Goal: Contribute content

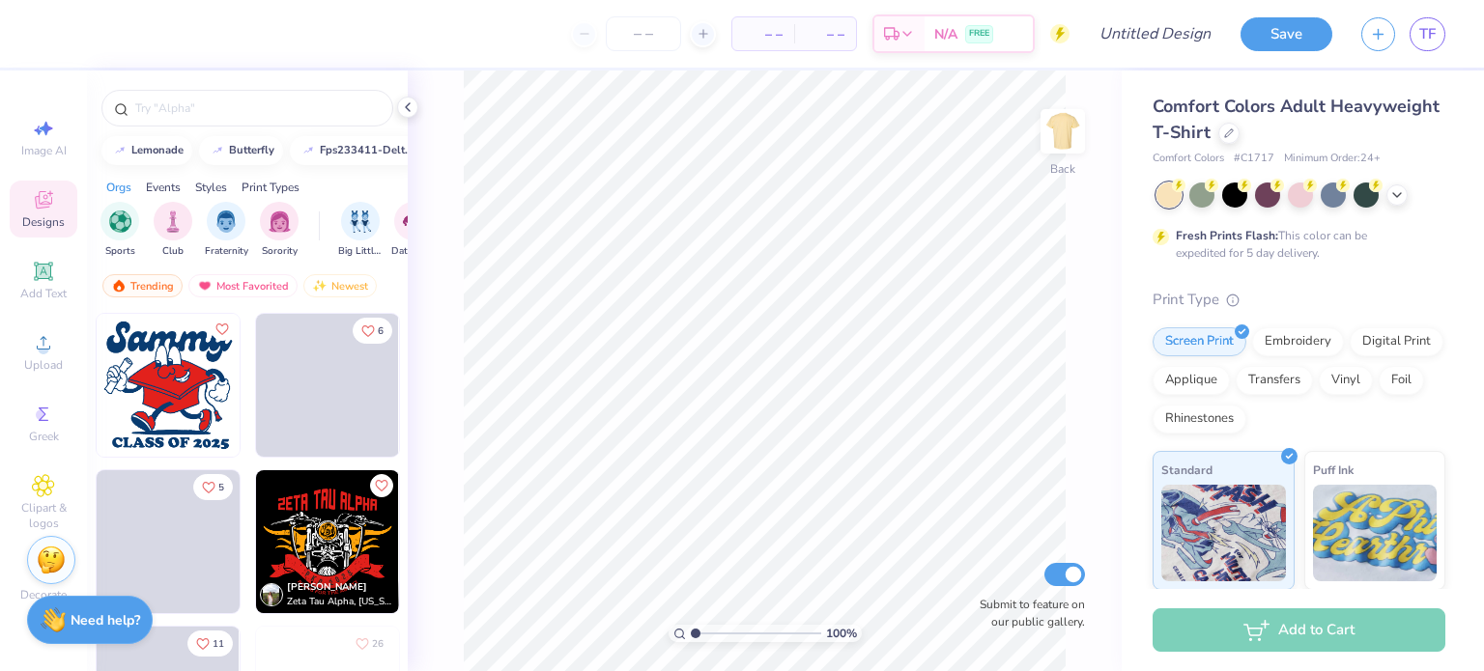
click at [182, 380] on img at bounding box center [168, 385] width 143 height 143
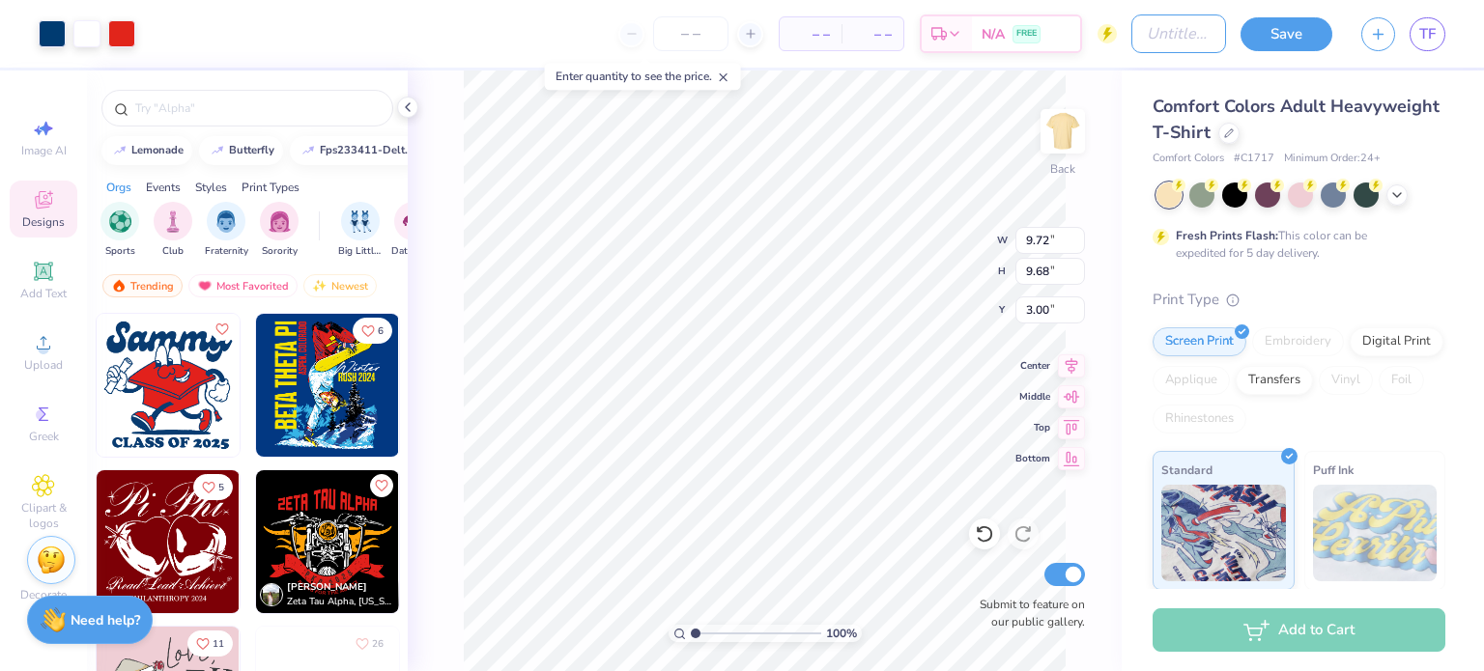
click at [1131, 32] on input "Design Title" at bounding box center [1178, 33] width 95 height 39
type input "test"
click at [1291, 42] on button "Save" at bounding box center [1286, 31] width 92 height 34
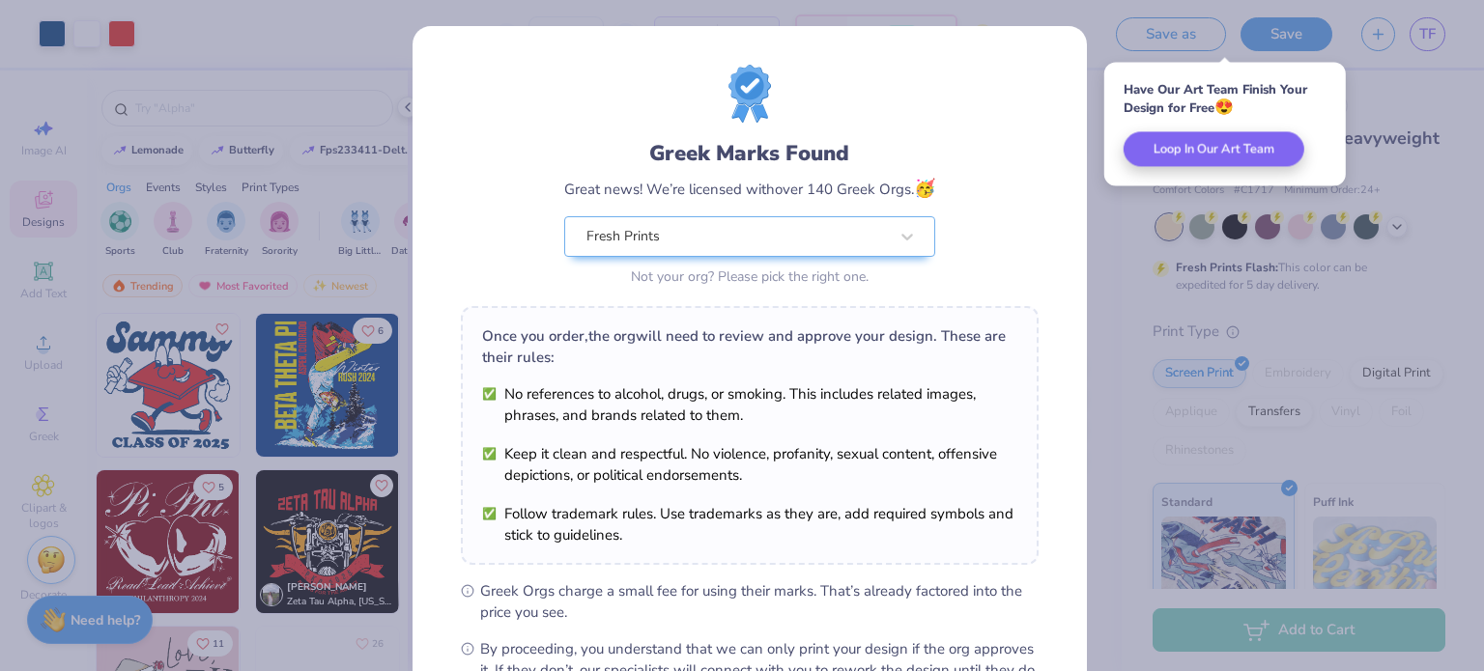
click at [1407, 117] on div "Greek Marks Found Great news! We’re licensed with over 140 Greek Orgs. 🥳 Fresh …" at bounding box center [742, 335] width 1484 height 671
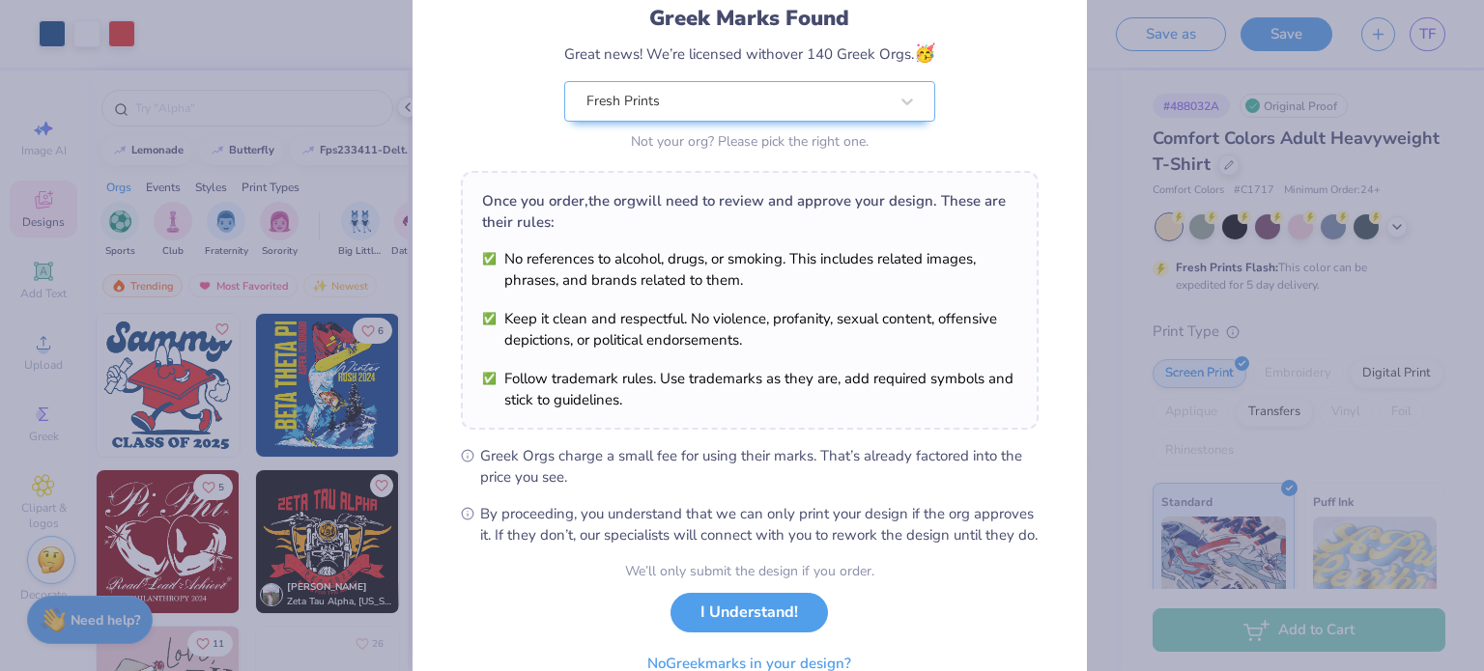
scroll to position [231, 0]
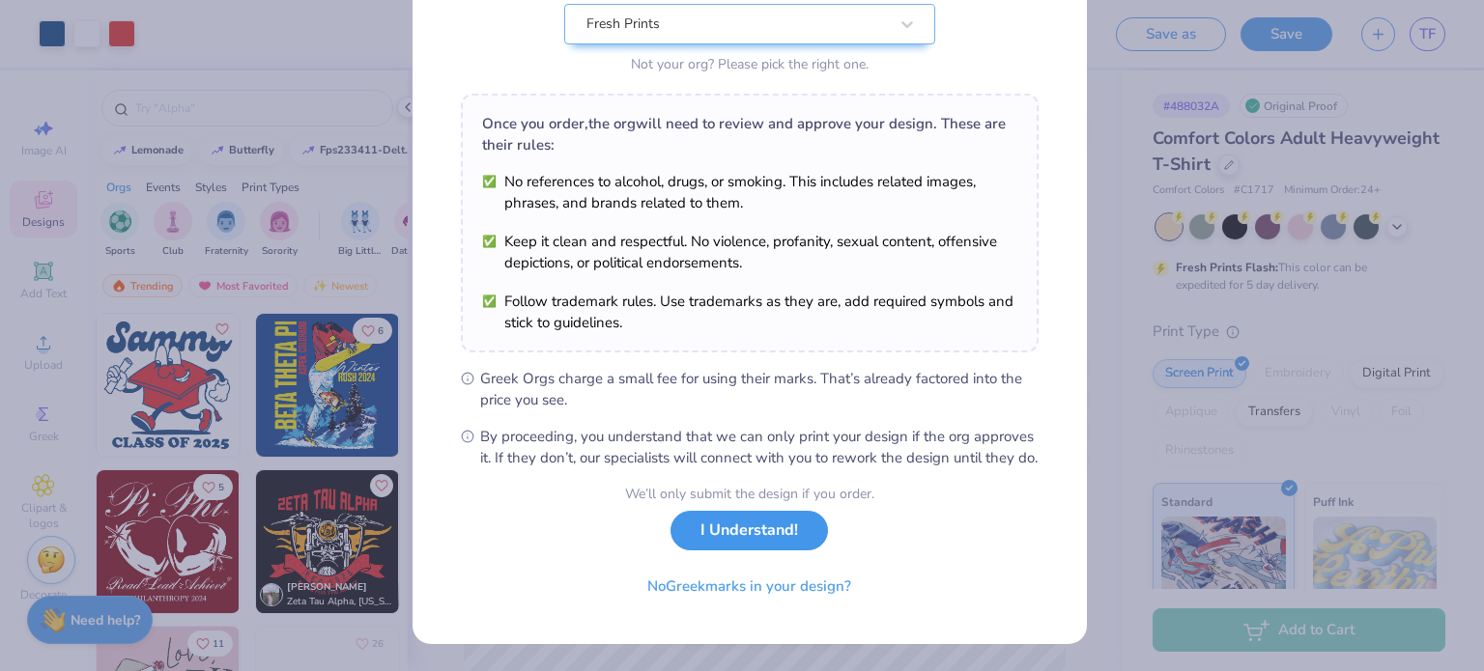
click at [736, 534] on button "I Understand!" at bounding box center [748, 531] width 157 height 40
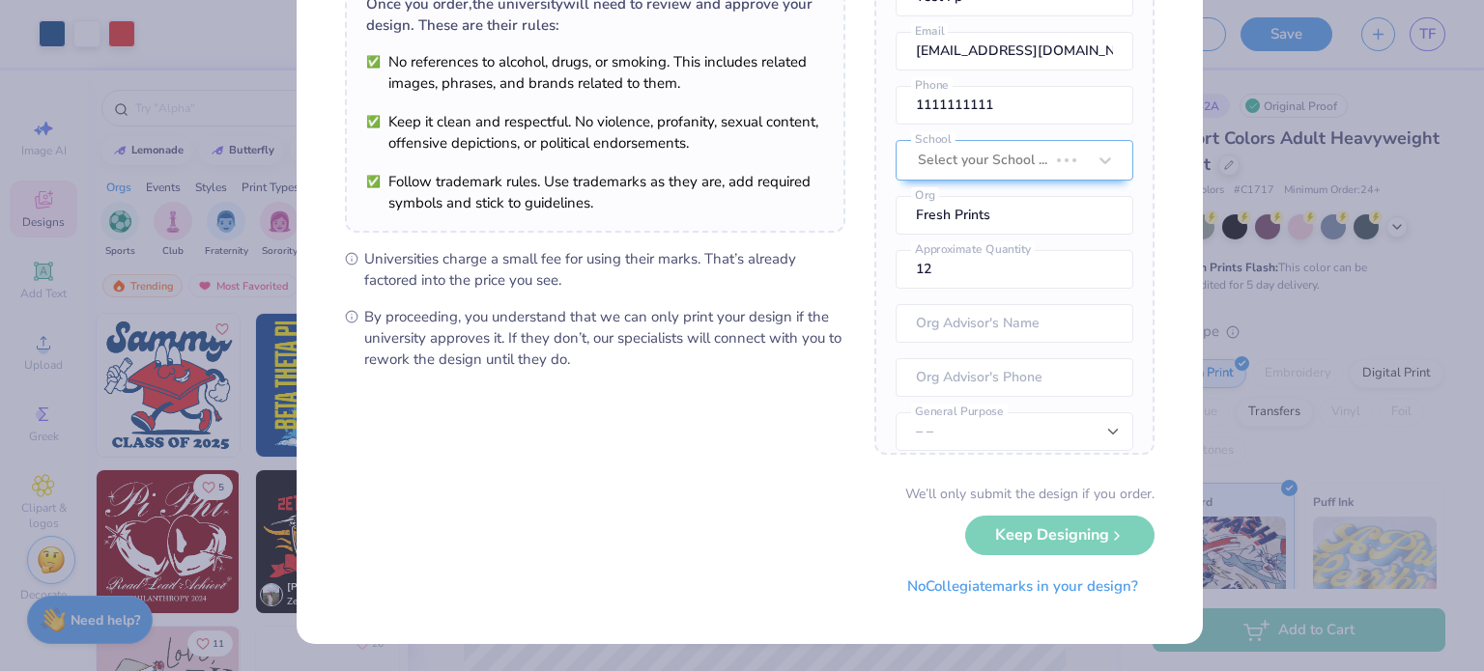
scroll to position [0, 0]
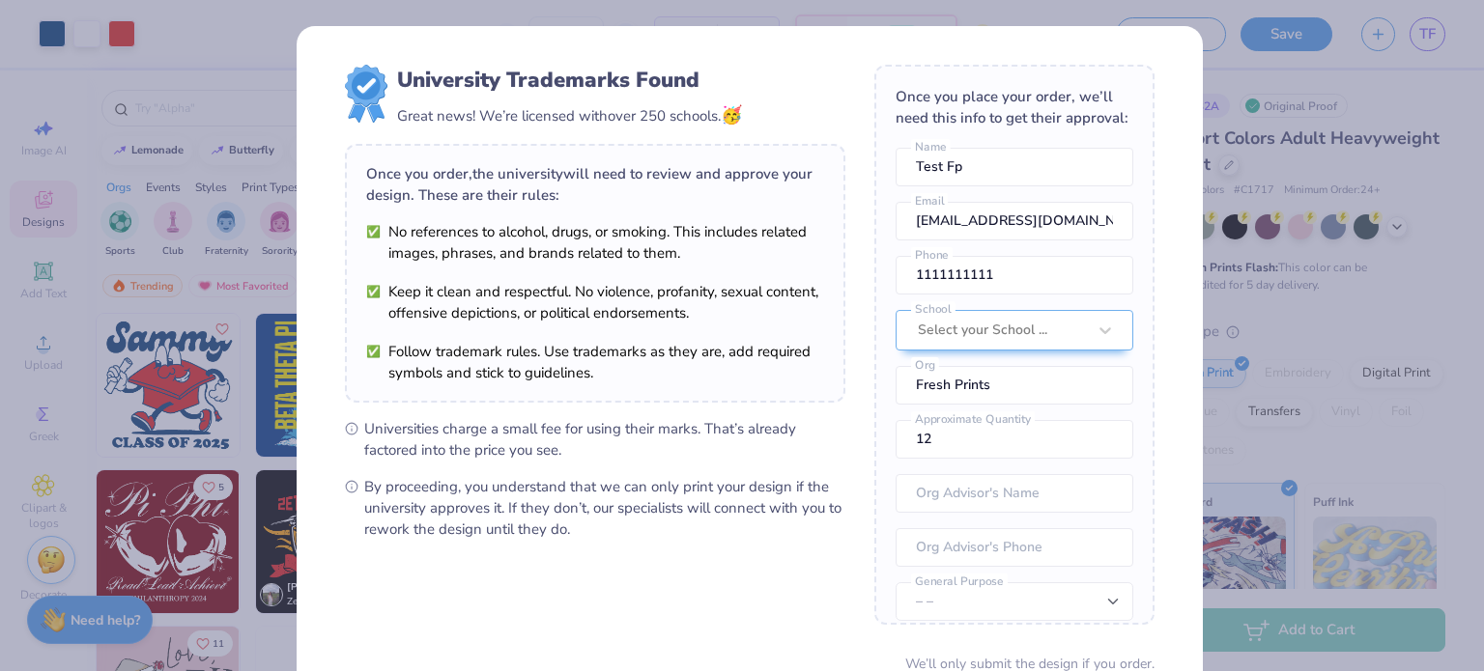
click at [1367, 270] on div "University Trademarks Found Great news! We’re licensed with over 250 schools. 🥳…" at bounding box center [742, 335] width 1484 height 671
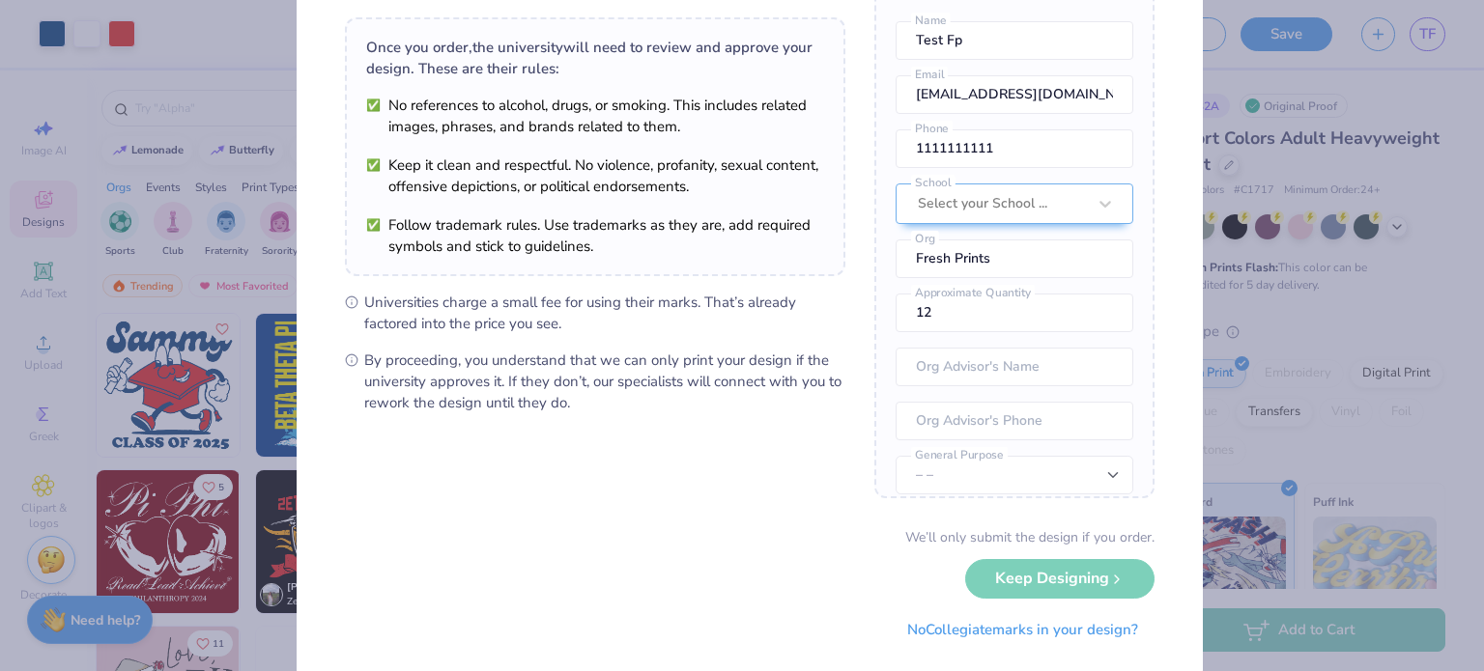
scroll to position [168, 0]
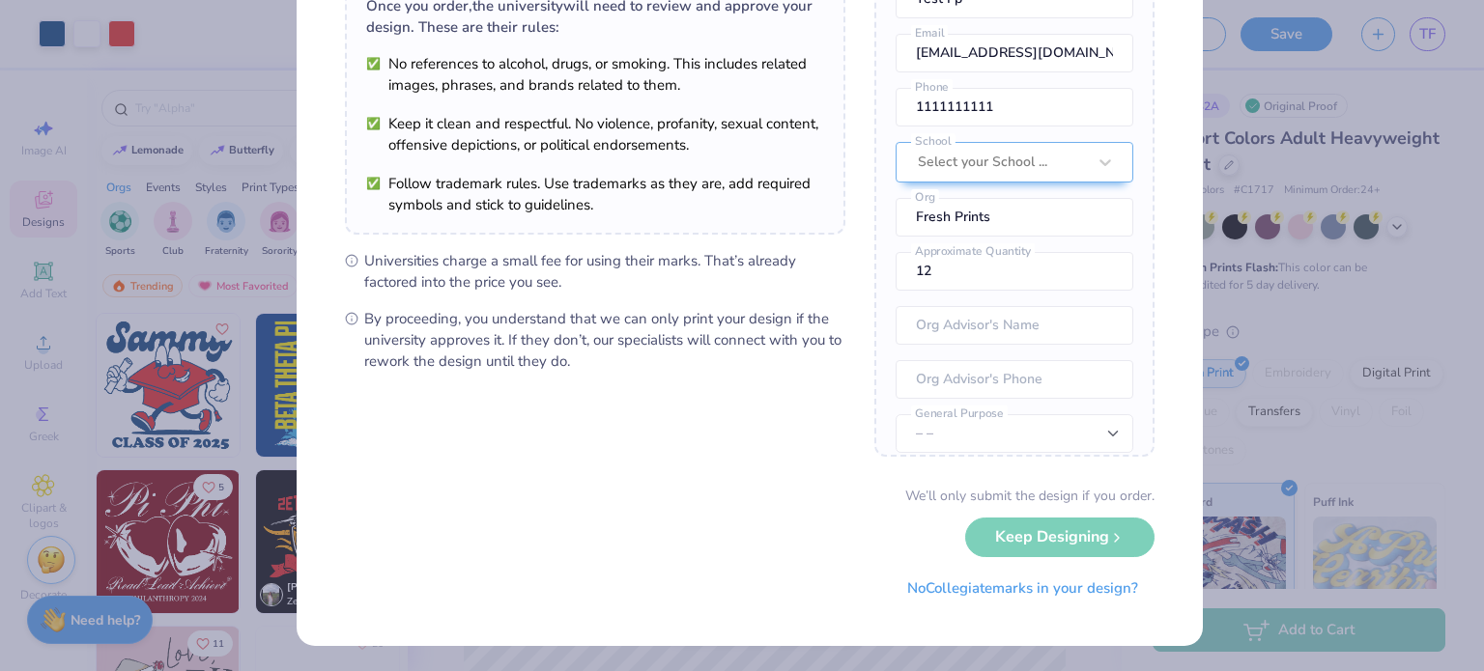
click at [1052, 541] on div "We’ll only submit the design if you order. Keep Designing No Collegiate marks i…" at bounding box center [750, 547] width 810 height 122
click at [976, 175] on div at bounding box center [1002, 162] width 168 height 25
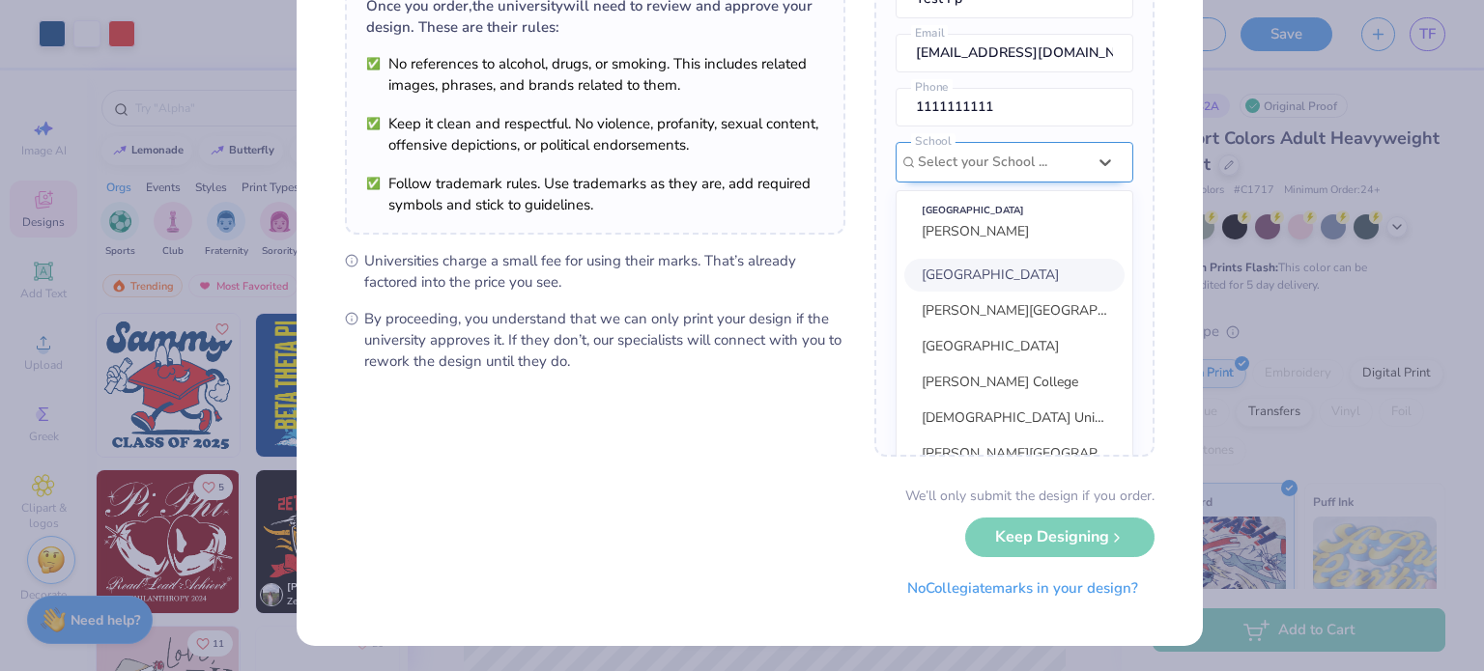
scroll to position [0, 0]
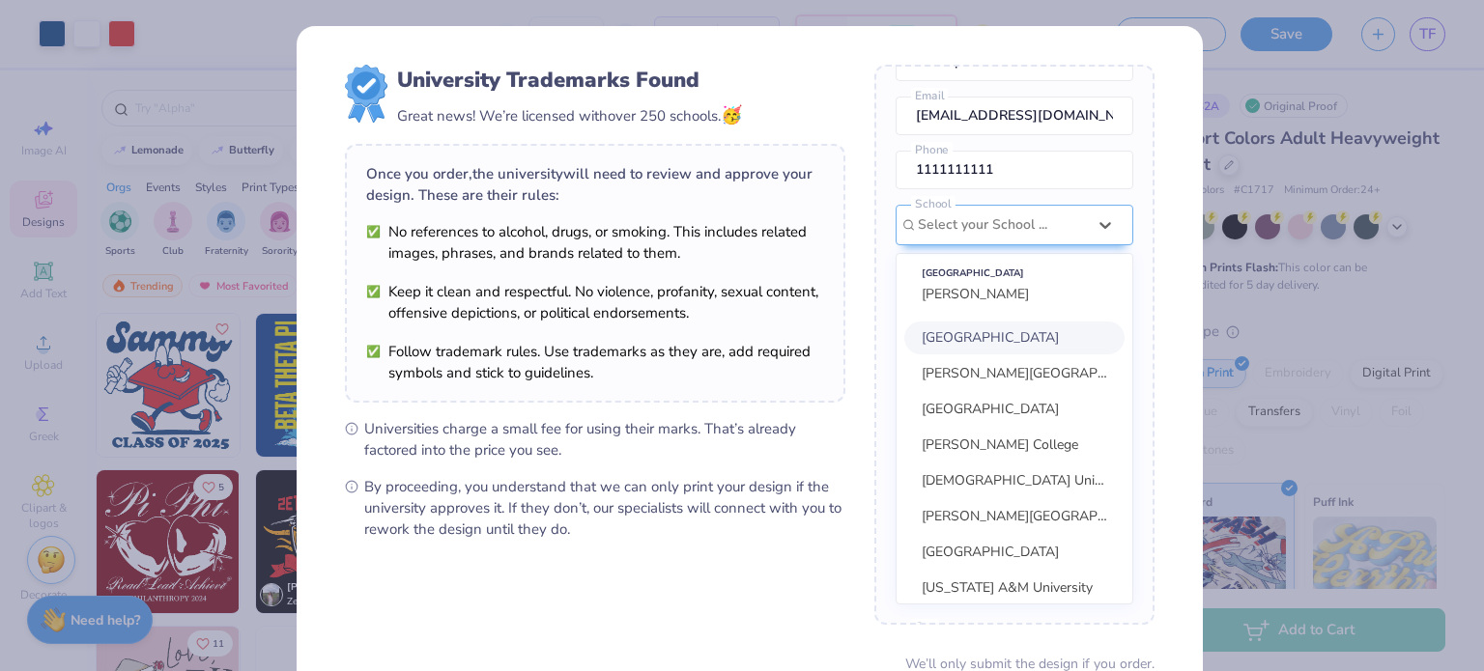
drag, startPoint x: 996, startPoint y: 353, endPoint x: 1005, endPoint y: 362, distance: 13.0
click at [997, 347] on span "[GEOGRAPHIC_DATA]" at bounding box center [990, 337] width 137 height 18
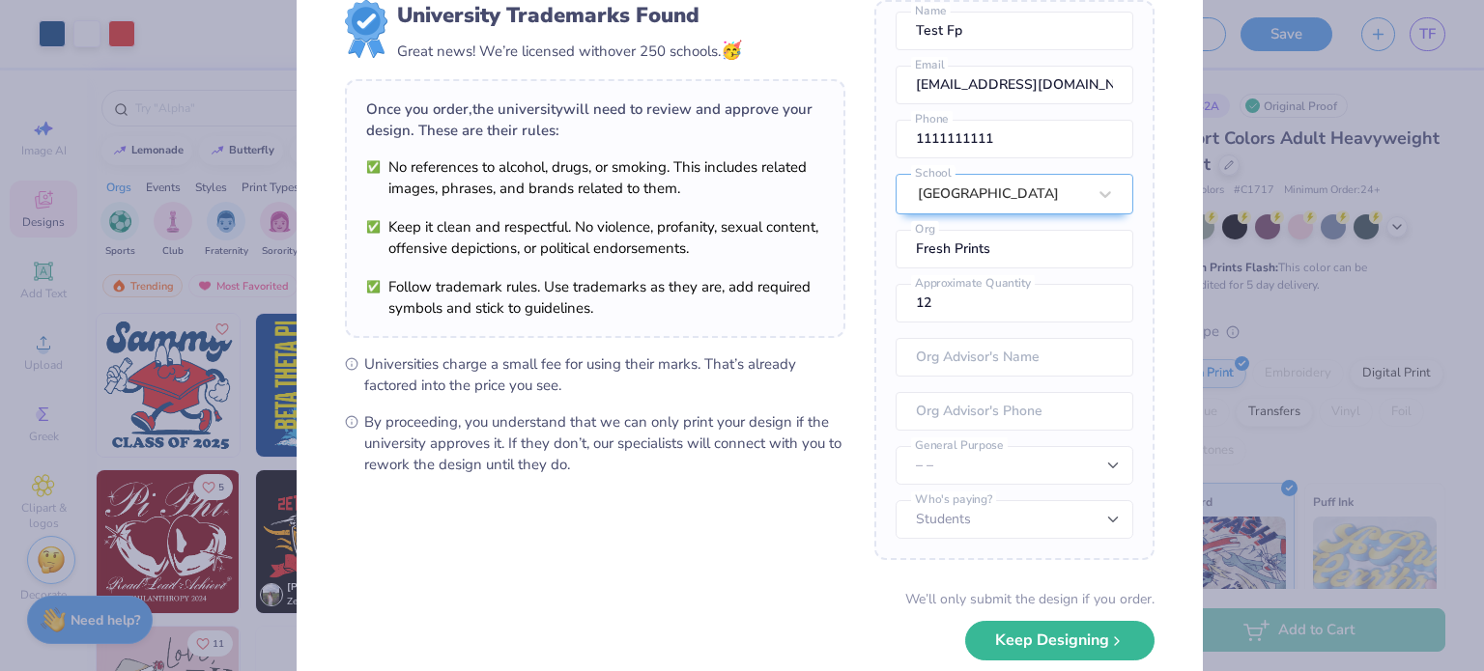
scroll to position [168, 0]
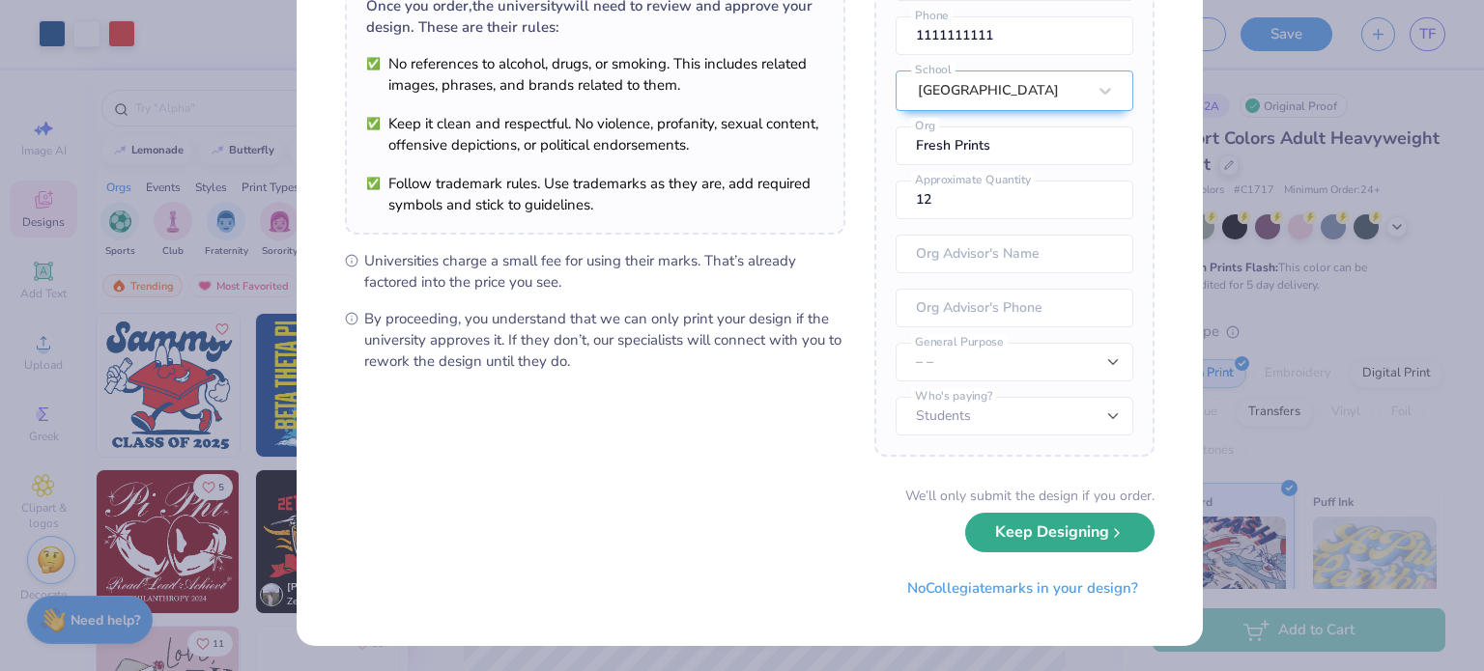
drag, startPoint x: 1093, startPoint y: 533, endPoint x: 1102, endPoint y: 532, distance: 9.7
click at [1094, 532] on button "Keep Designing" at bounding box center [1059, 533] width 189 height 40
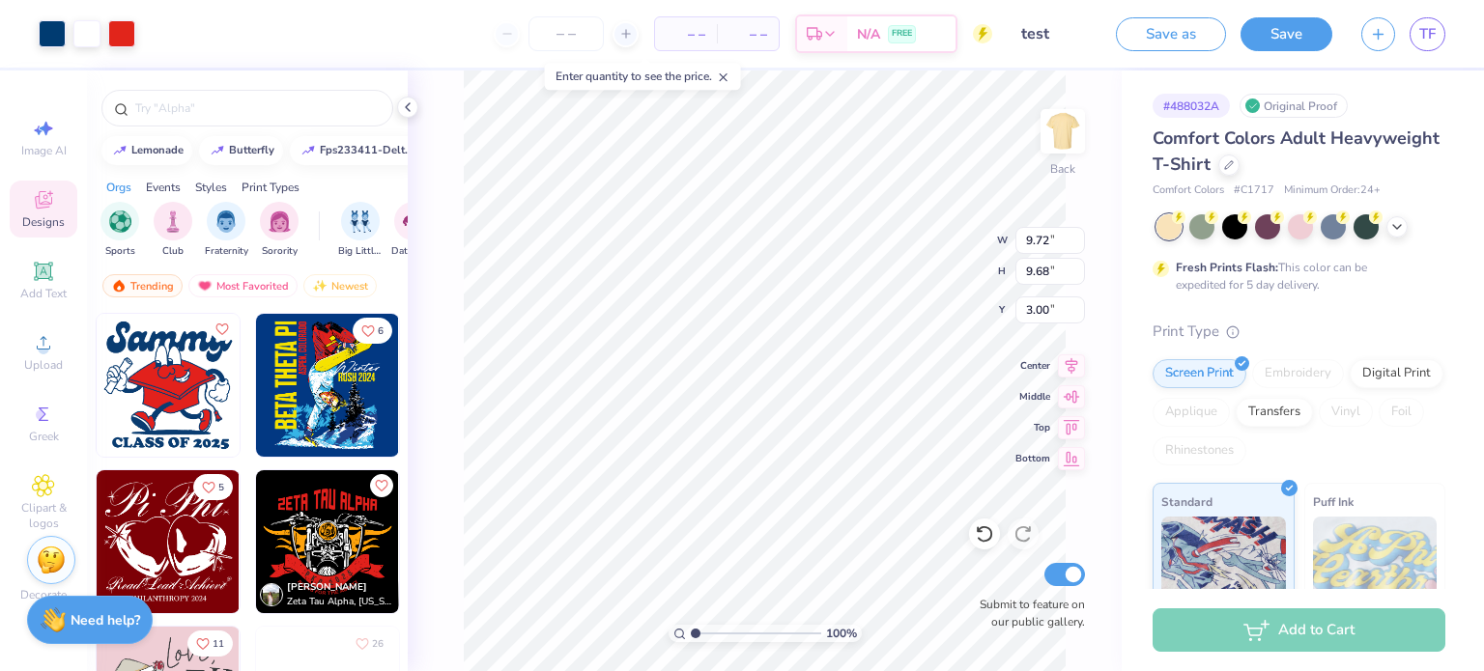
scroll to position [0, 0]
click at [1063, 580] on input "Submit to feature on our public gallery." at bounding box center [1064, 574] width 41 height 23
checkbox input "false"
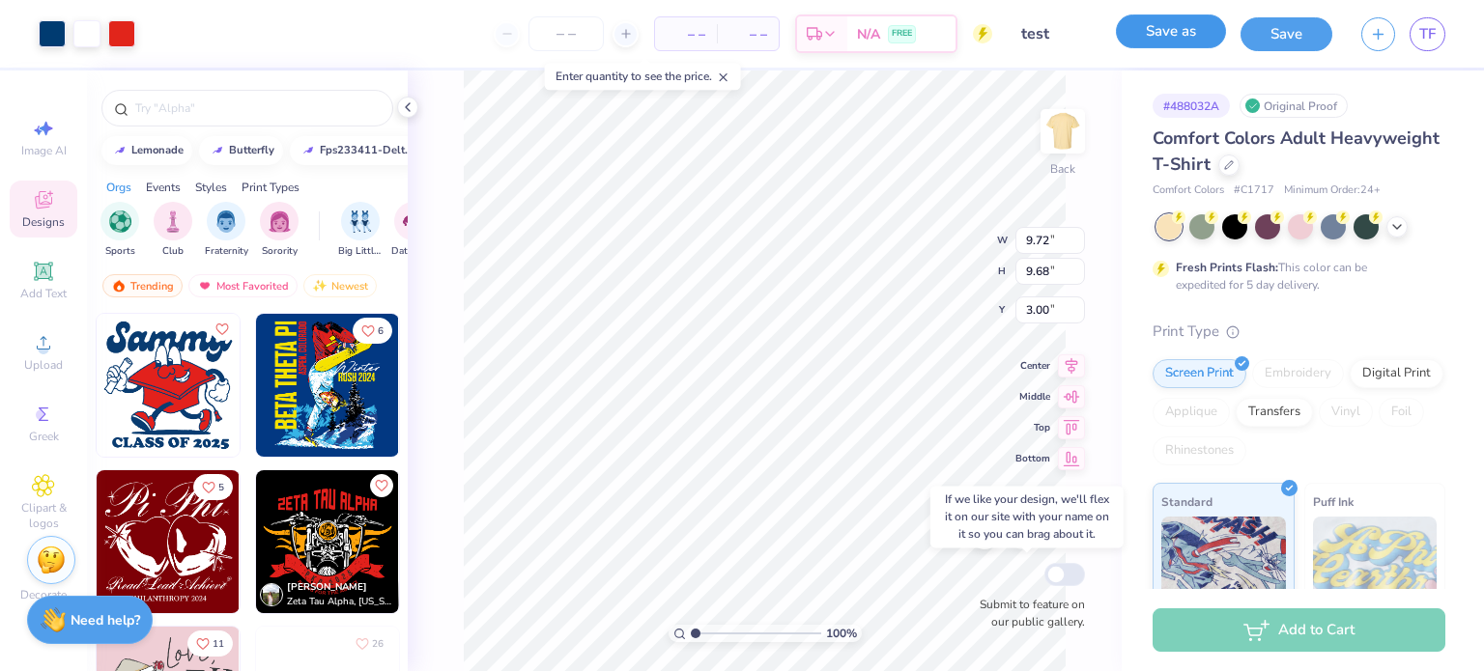
click at [1174, 26] on button "Save as" at bounding box center [1171, 31] width 110 height 34
